Goal: Transaction & Acquisition: Purchase product/service

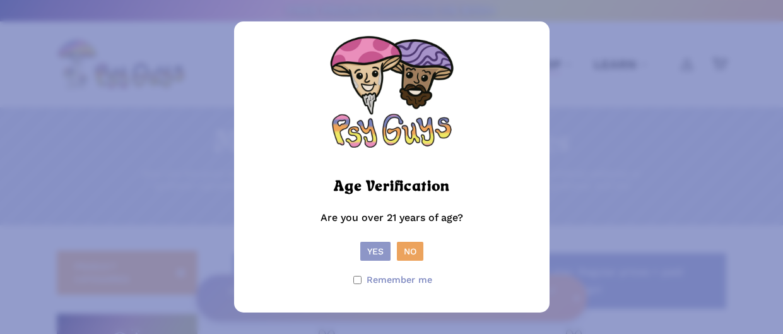
click at [374, 251] on button "Yes" at bounding box center [375, 251] width 30 height 19
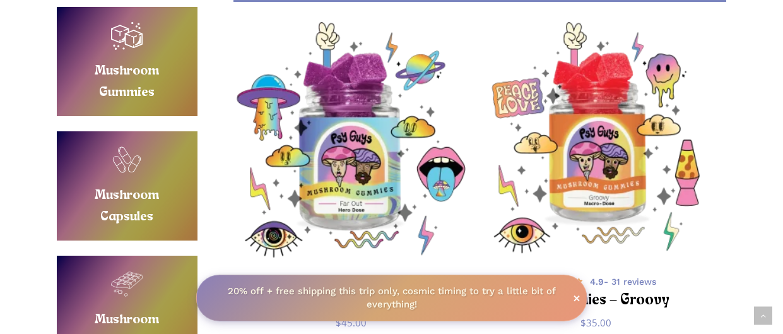
scroll to position [301, 0]
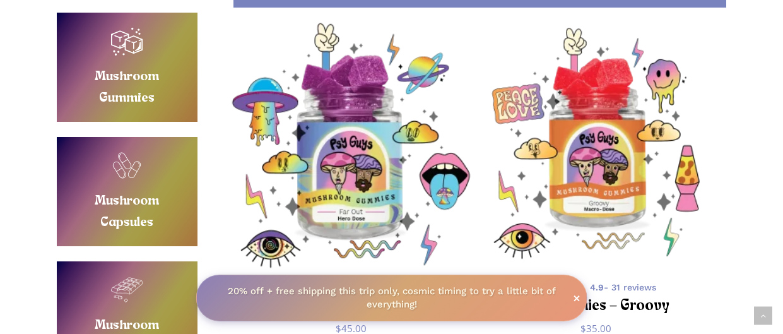
click at [382, 187] on img "PsyGummies - Far Out" at bounding box center [350, 145] width 245 height 245
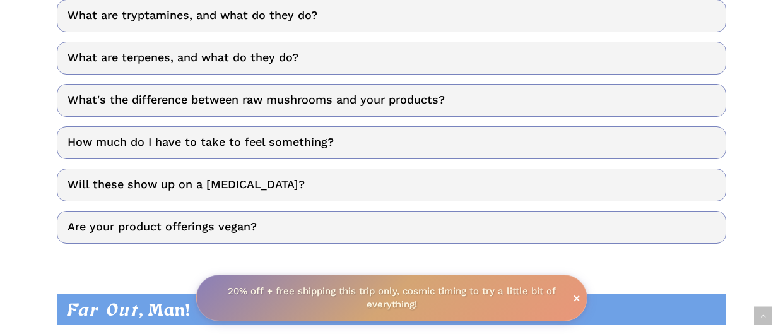
scroll to position [3617, 0]
click at [242, 177] on link "Will these show up on a [MEDICAL_DATA]?" at bounding box center [391, 184] width 669 height 33
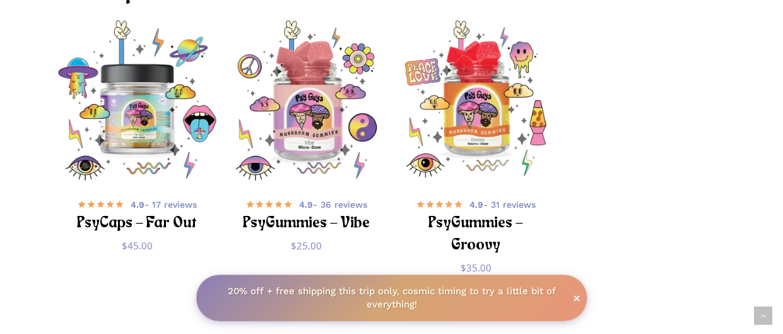
scroll to position [4499, 0]
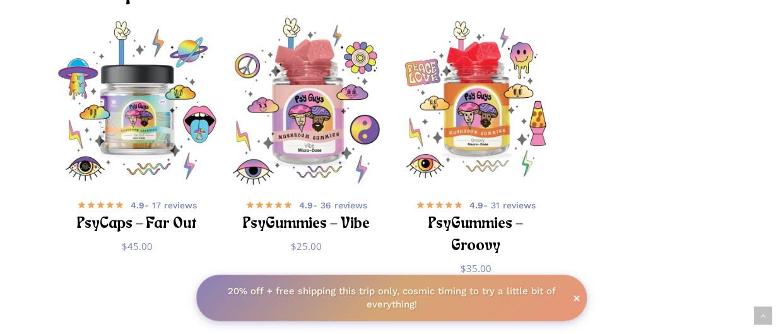
click at [299, 114] on img "PsyGummies - Vibe" at bounding box center [306, 100] width 167 height 167
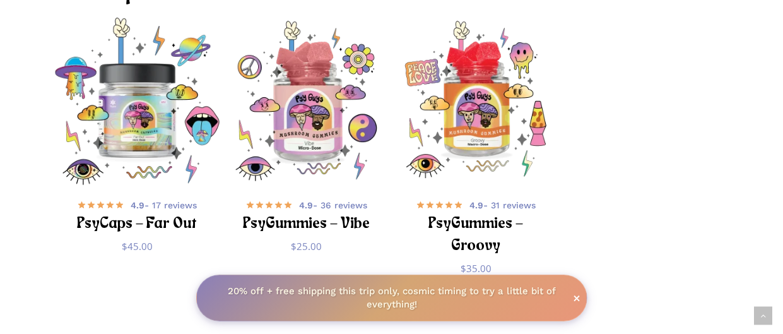
click at [120, 118] on img "PsyCaps - Far Out" at bounding box center [137, 100] width 167 height 167
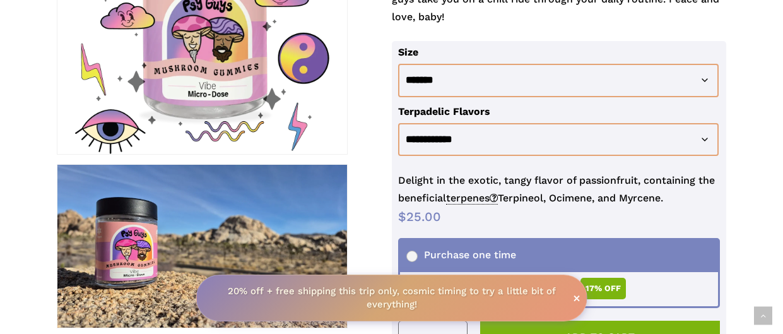
scroll to position [344, 0]
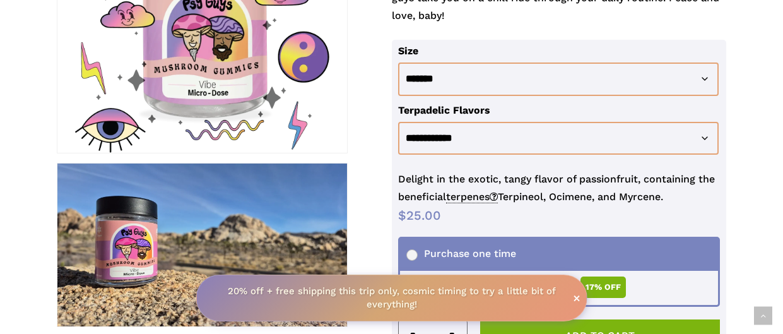
click at [299, 114] on div at bounding box center [201, 8] width 289 height 289
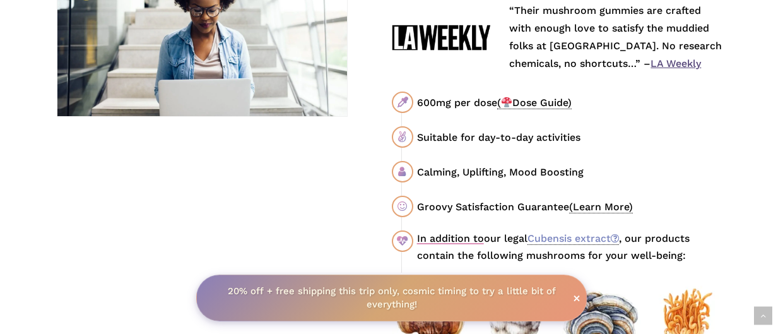
scroll to position [721, 0]
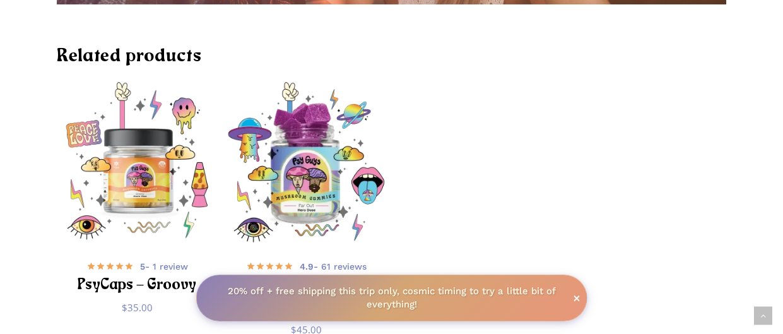
scroll to position [4418, 0]
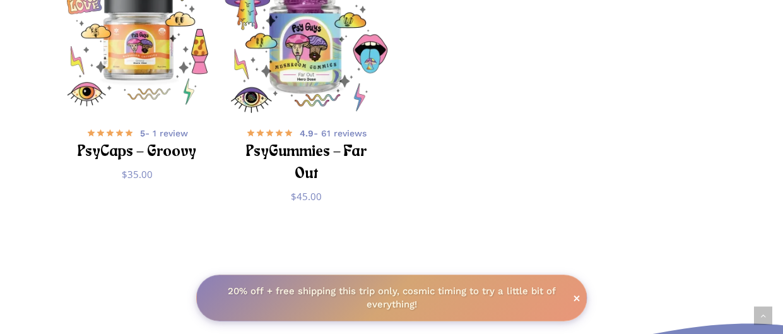
click at [302, 50] on img "PsyGummies - Far Out" at bounding box center [306, 29] width 167 height 167
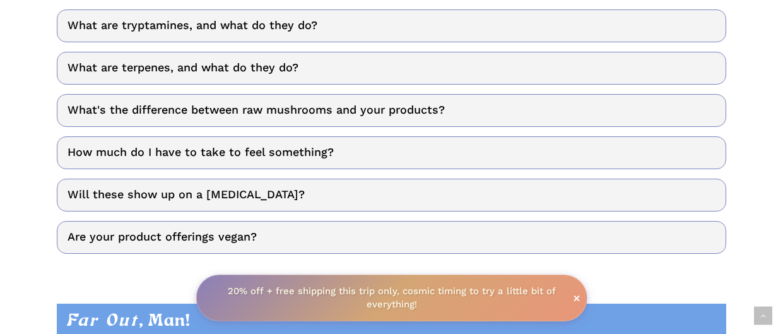
scroll to position [3607, 0]
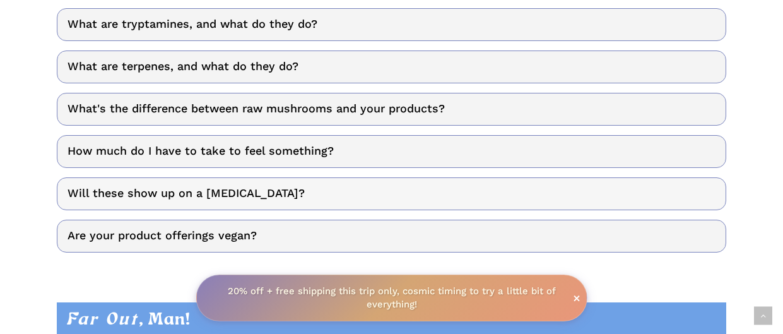
click at [247, 187] on link "Will these show up on a [MEDICAL_DATA]?" at bounding box center [391, 193] width 669 height 33
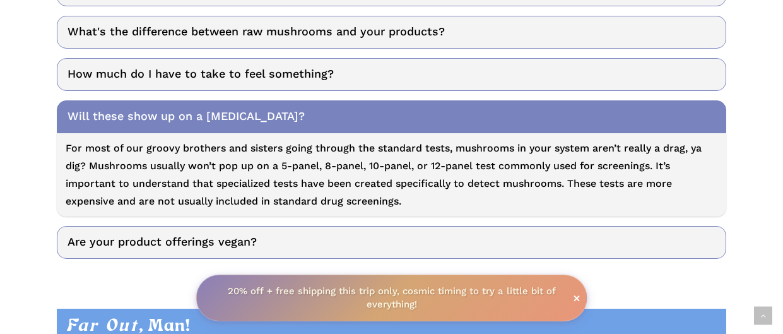
scroll to position [3687, 0]
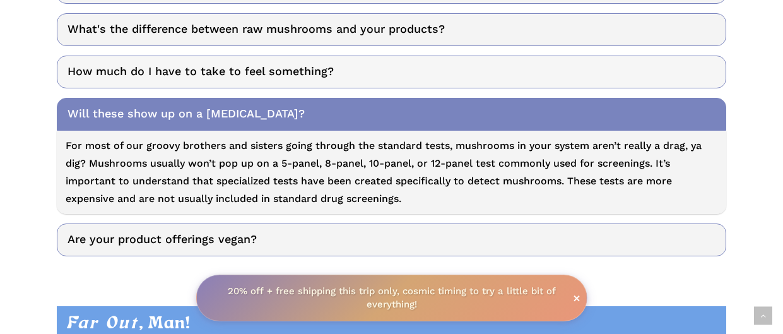
click at [228, 64] on link "How much do I have to take to feel something?" at bounding box center [391, 71] width 669 height 33
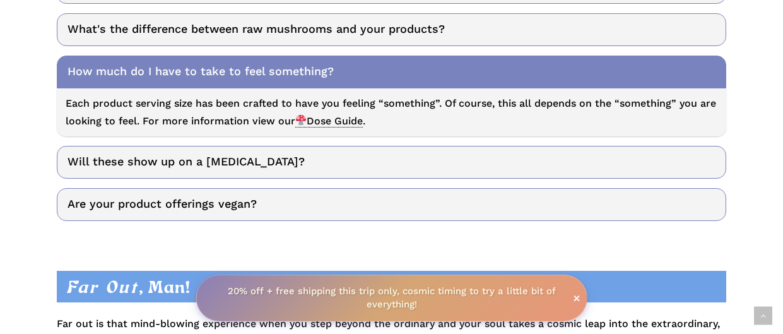
click at [360, 115] on span "Dose Guide" at bounding box center [328, 121] width 67 height 13
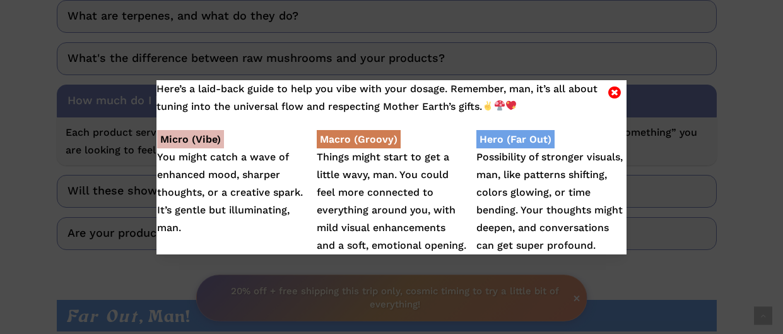
click at [614, 87] on icon "Close" at bounding box center [614, 92] width 13 height 15
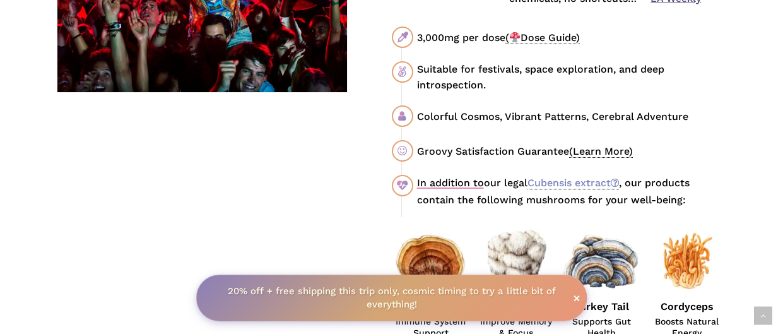
scroll to position [873, 0]
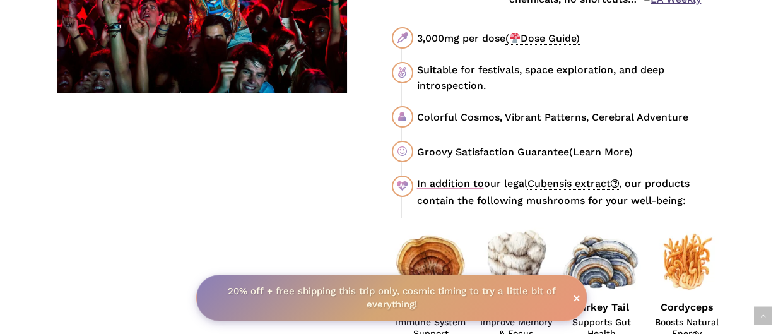
click at [571, 184] on link "Cubensis extract" at bounding box center [572, 183] width 91 height 13
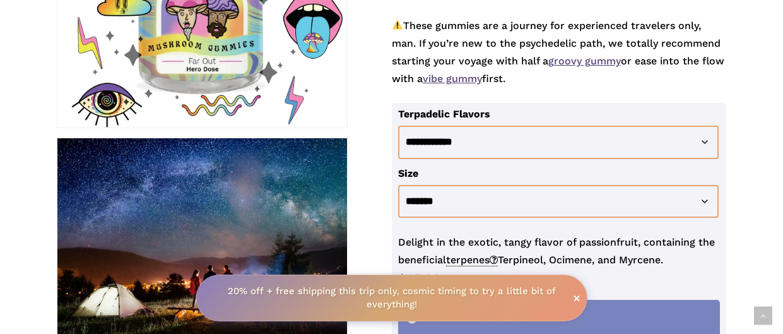
scroll to position [389, 0]
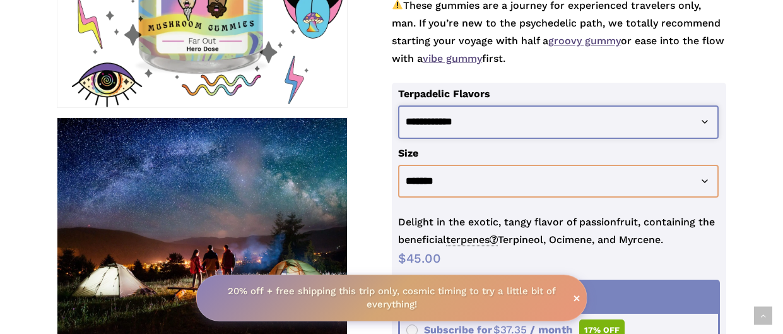
click at [703, 120] on select "**********" at bounding box center [558, 121] width 320 height 33
click at [398, 105] on select "**********" at bounding box center [558, 121] width 320 height 33
select select "**********"
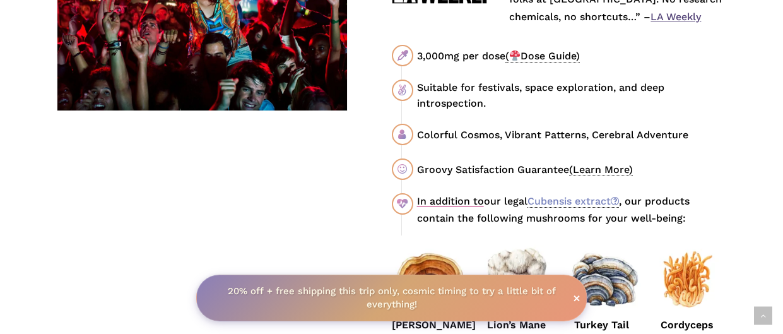
scroll to position [854, 0]
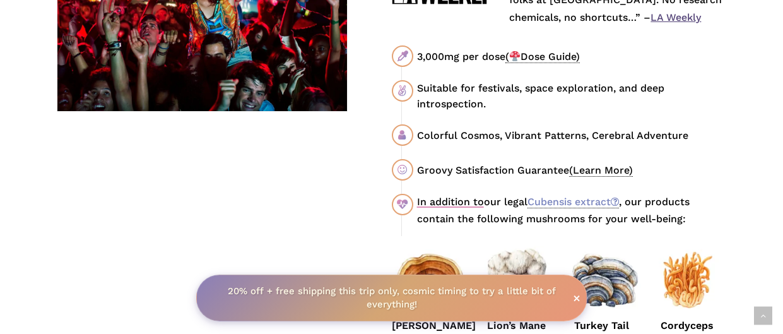
click at [556, 54] on span "( Dose Guide)" at bounding box center [542, 56] width 74 height 13
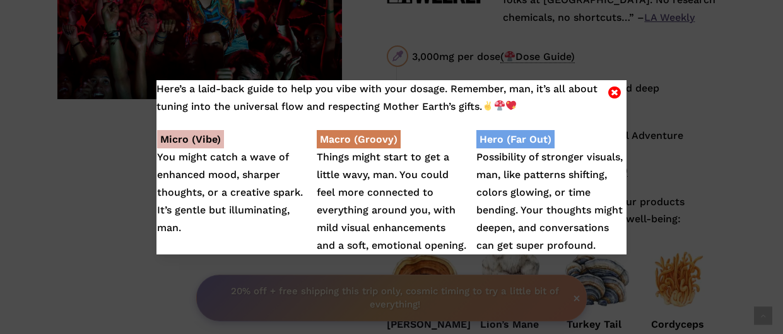
click at [612, 90] on icon "Close" at bounding box center [614, 92] width 13 height 15
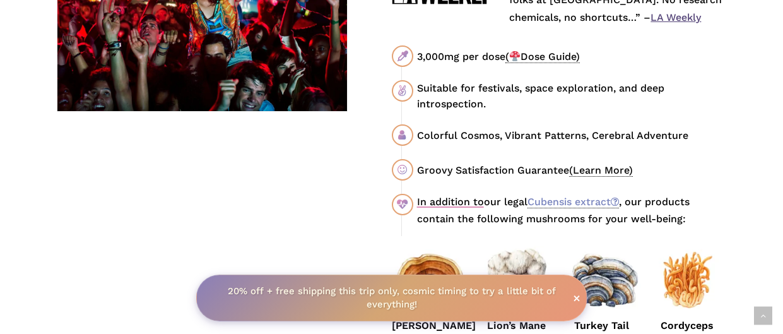
scroll to position [873, 0]
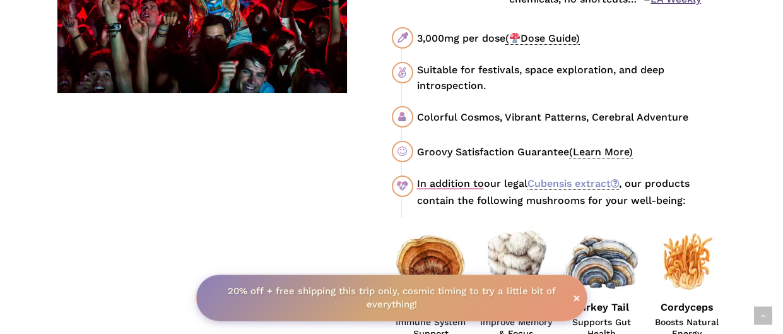
click at [402, 303] on strong "20% off + free shipping this trip only, cosmic timing to try a little bit of ev…" at bounding box center [392, 297] width 328 height 25
click at [325, 283] on div "20% off + free shipping this trip only, cosmic timing to try a little bit of ev…" at bounding box center [391, 297] width 392 height 47
click at [239, 290] on strong "20% off + free shipping this trip only, cosmic timing to try a little bit of ev…" at bounding box center [392, 297] width 328 height 25
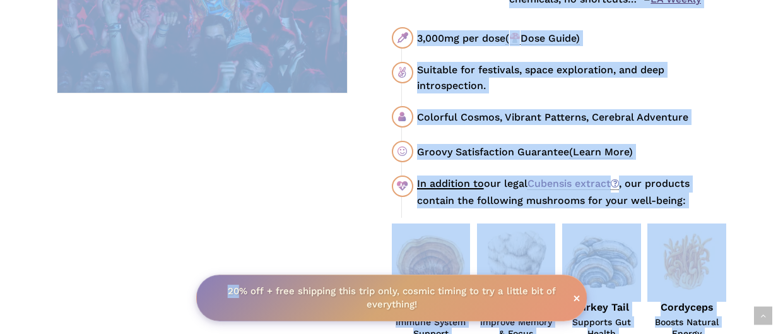
drag, startPoint x: 239, startPoint y: 290, endPoint x: 192, endPoint y: 292, distance: 47.3
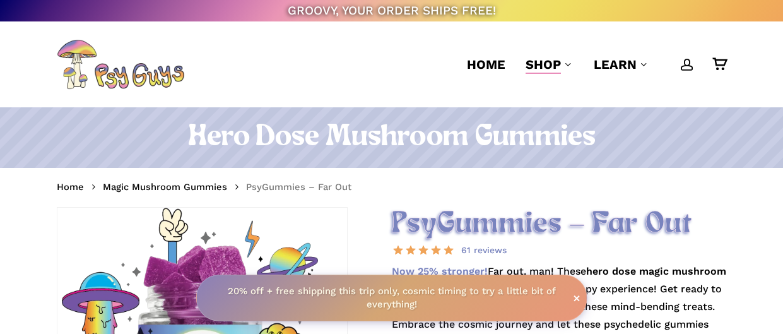
scroll to position [250, 0]
